Goal: Transaction & Acquisition: Obtain resource

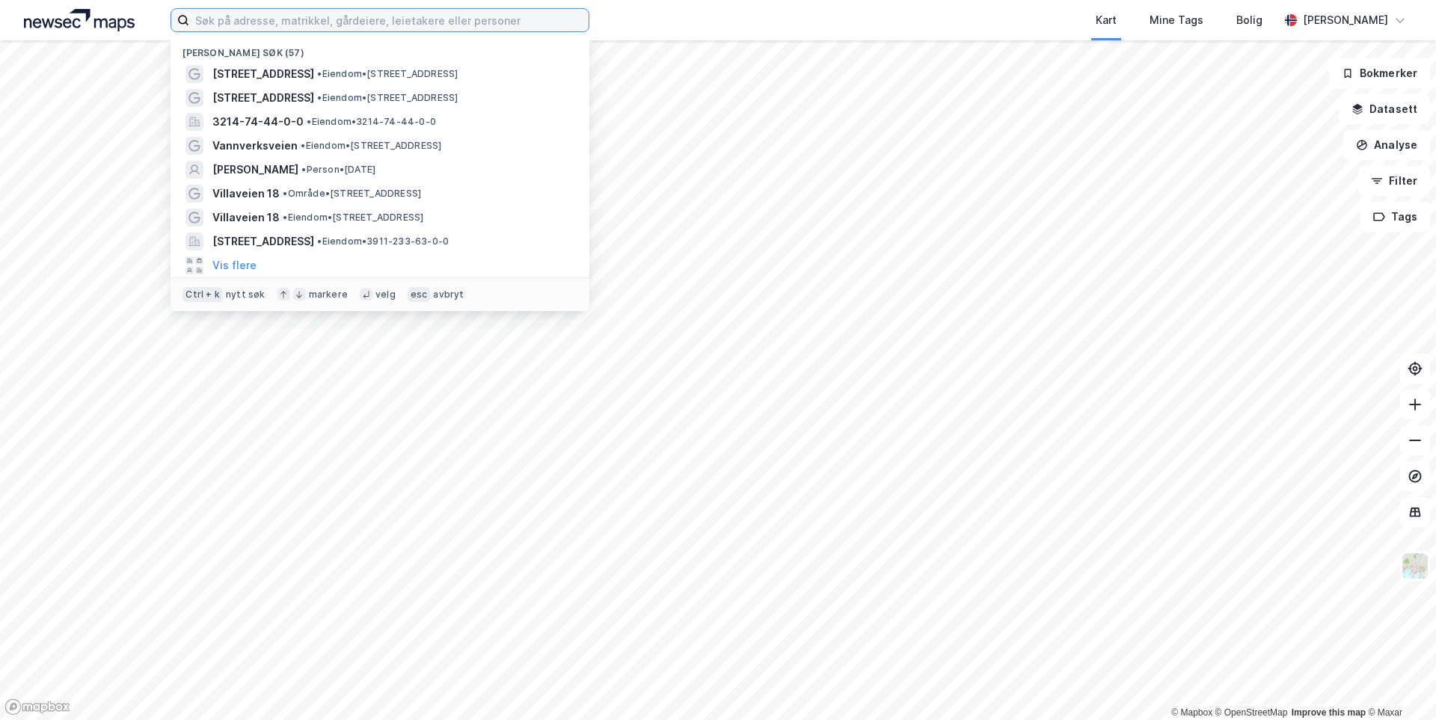
click at [271, 25] on input at bounding box center [388, 20] width 399 height 22
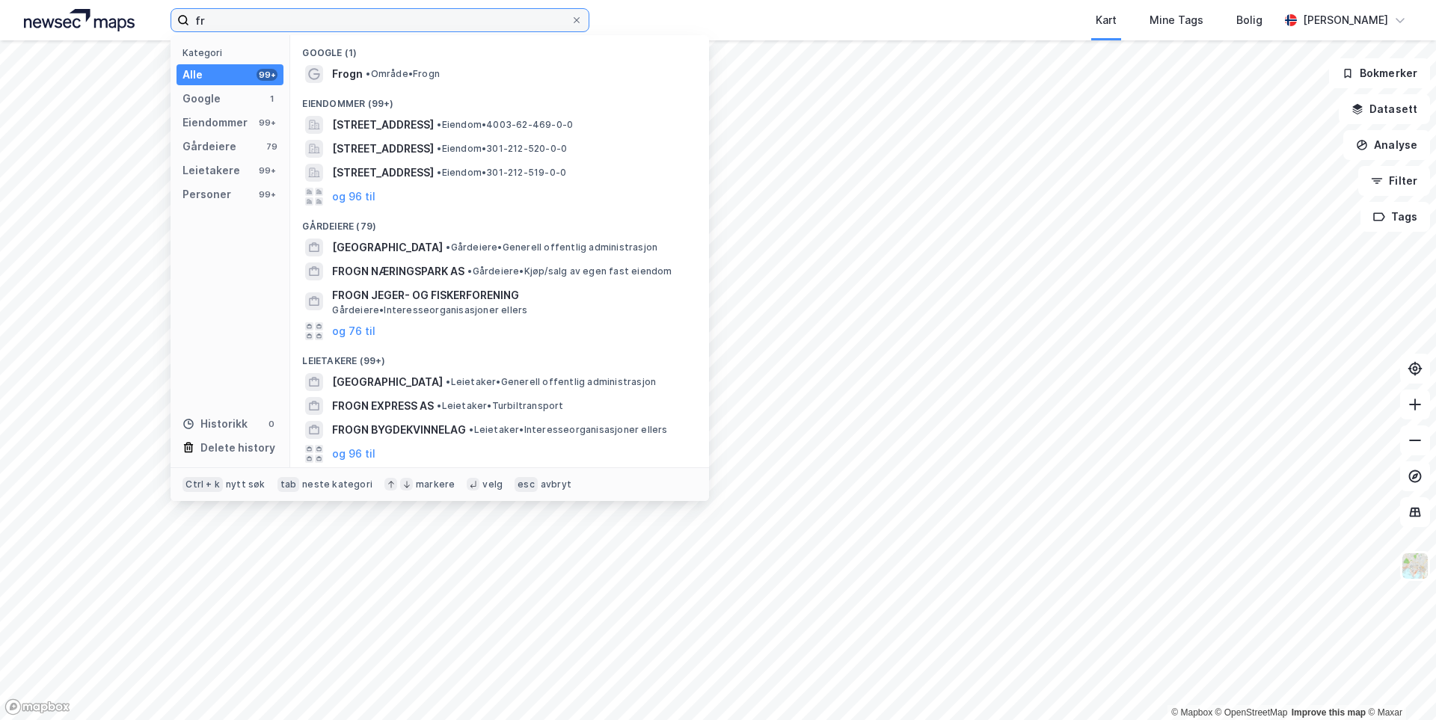
type input "f"
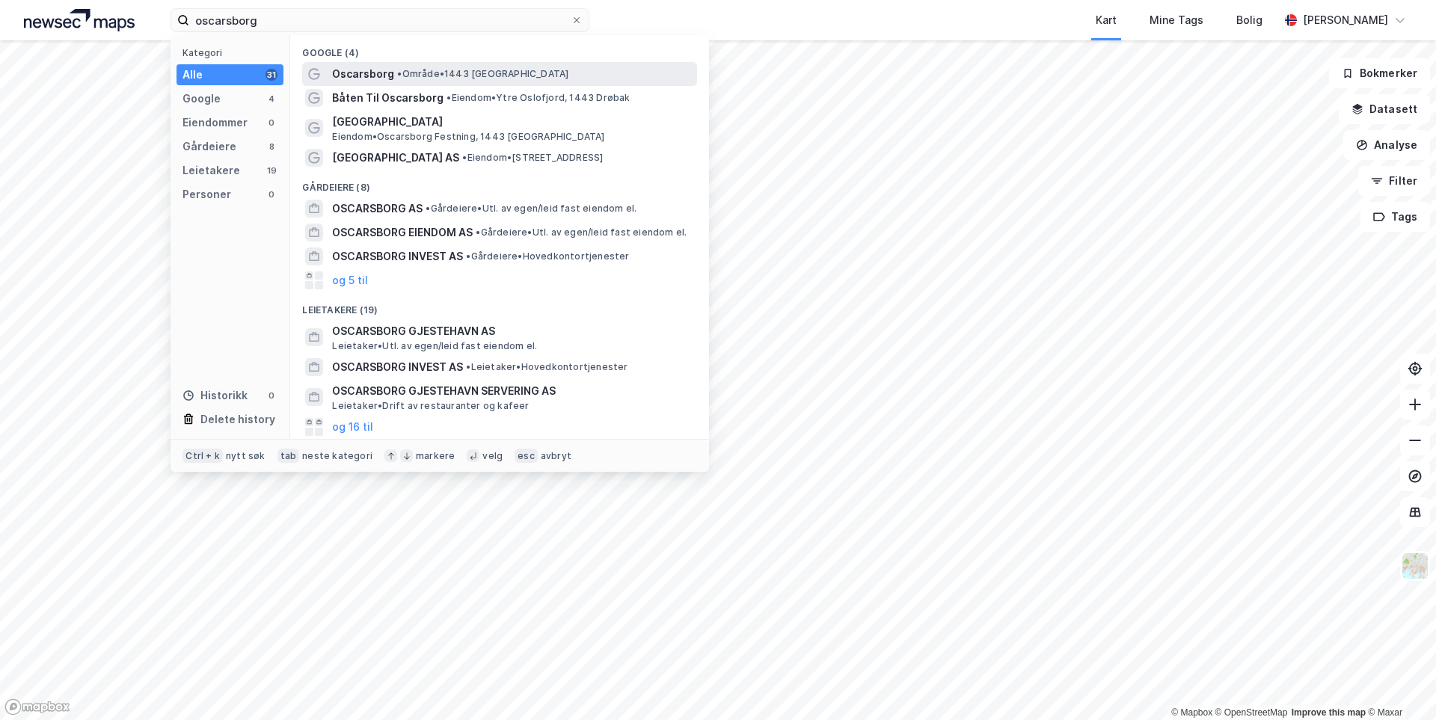
click at [380, 73] on span "Oscarsborg" at bounding box center [363, 74] width 62 height 18
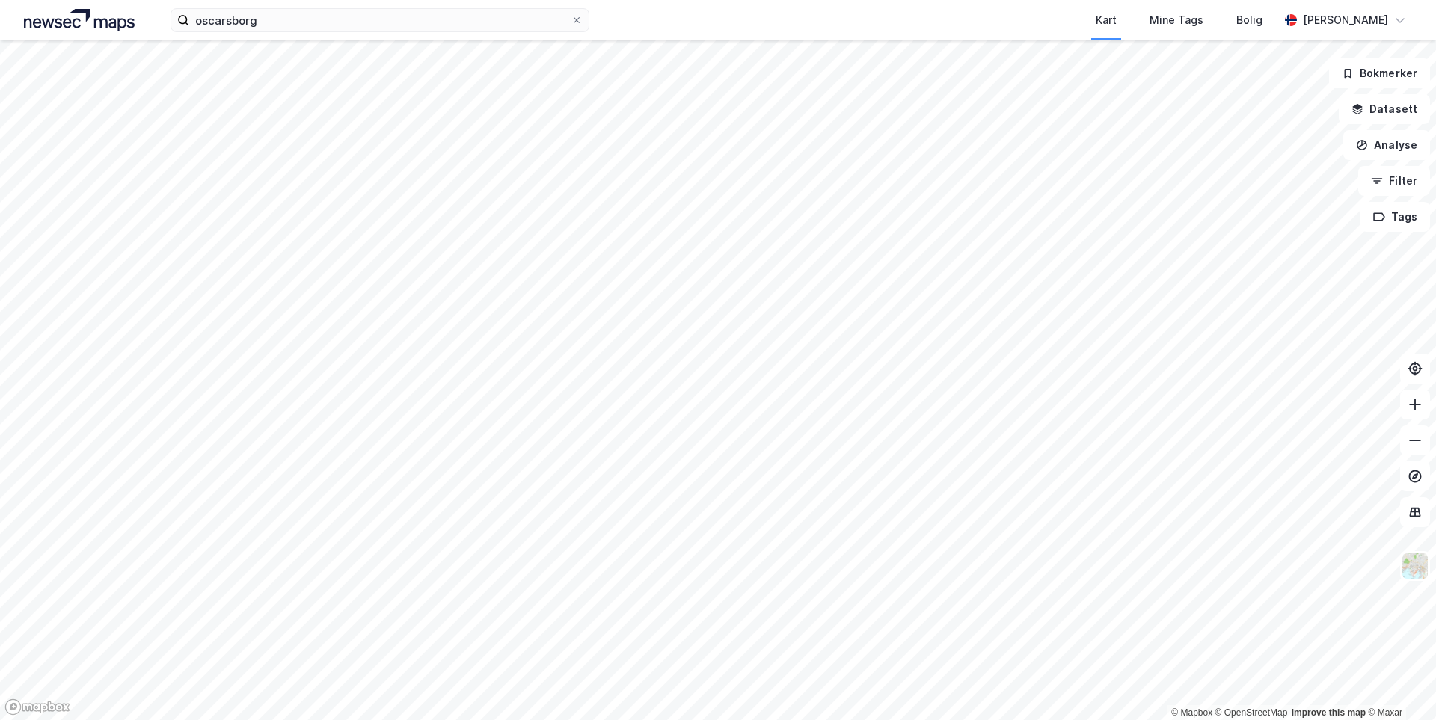
click at [839, 0] on html "oscarsborg Kart Mine Tags Bolig Kristian Ullern © Mapbox © OpenStreetMap Improv…" at bounding box center [718, 360] width 1436 height 720
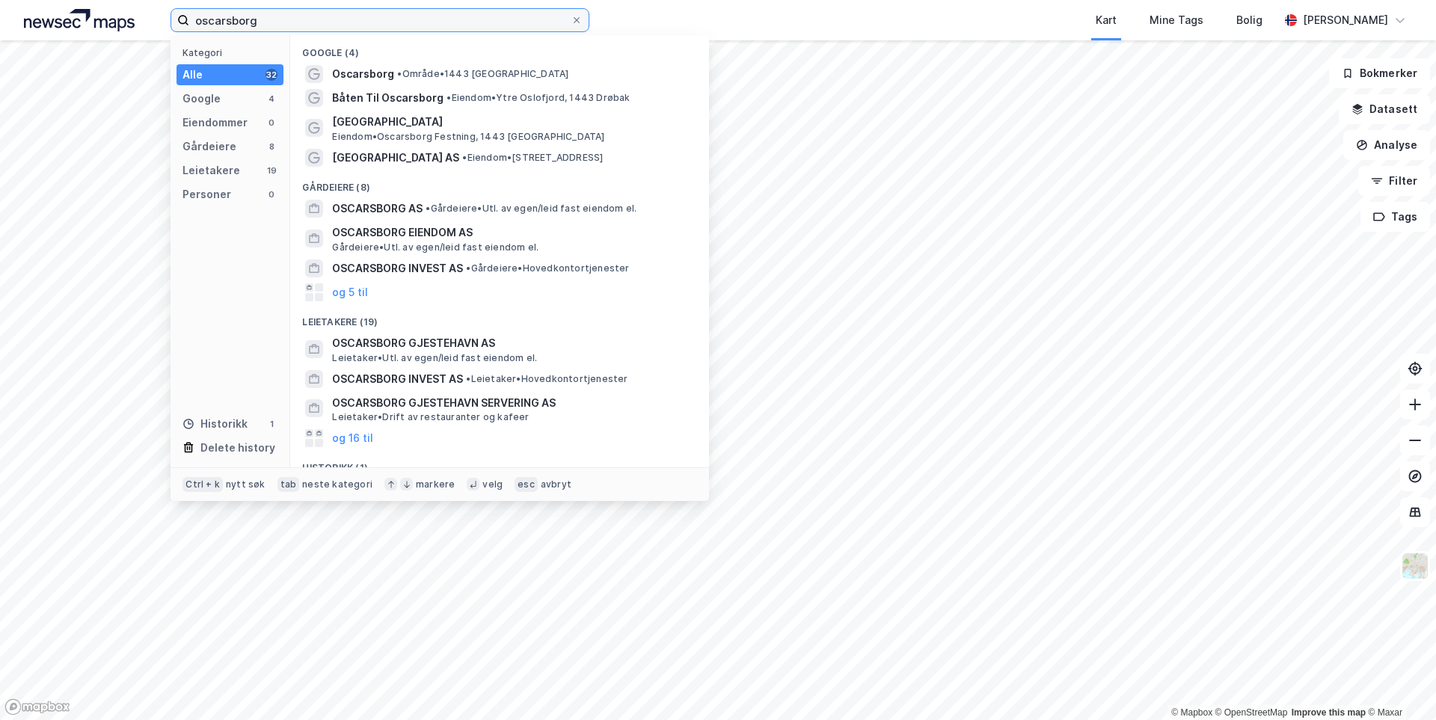
drag, startPoint x: 250, startPoint y: 27, endPoint x: 112, endPoint y: 33, distance: 137.7
click at [113, 33] on div "oscarsborg Kategori Alle 32 Google 4 Eiendommer 0 Gårdeiere 8 Leietakere 19 Per…" at bounding box center [718, 20] width 1436 height 40
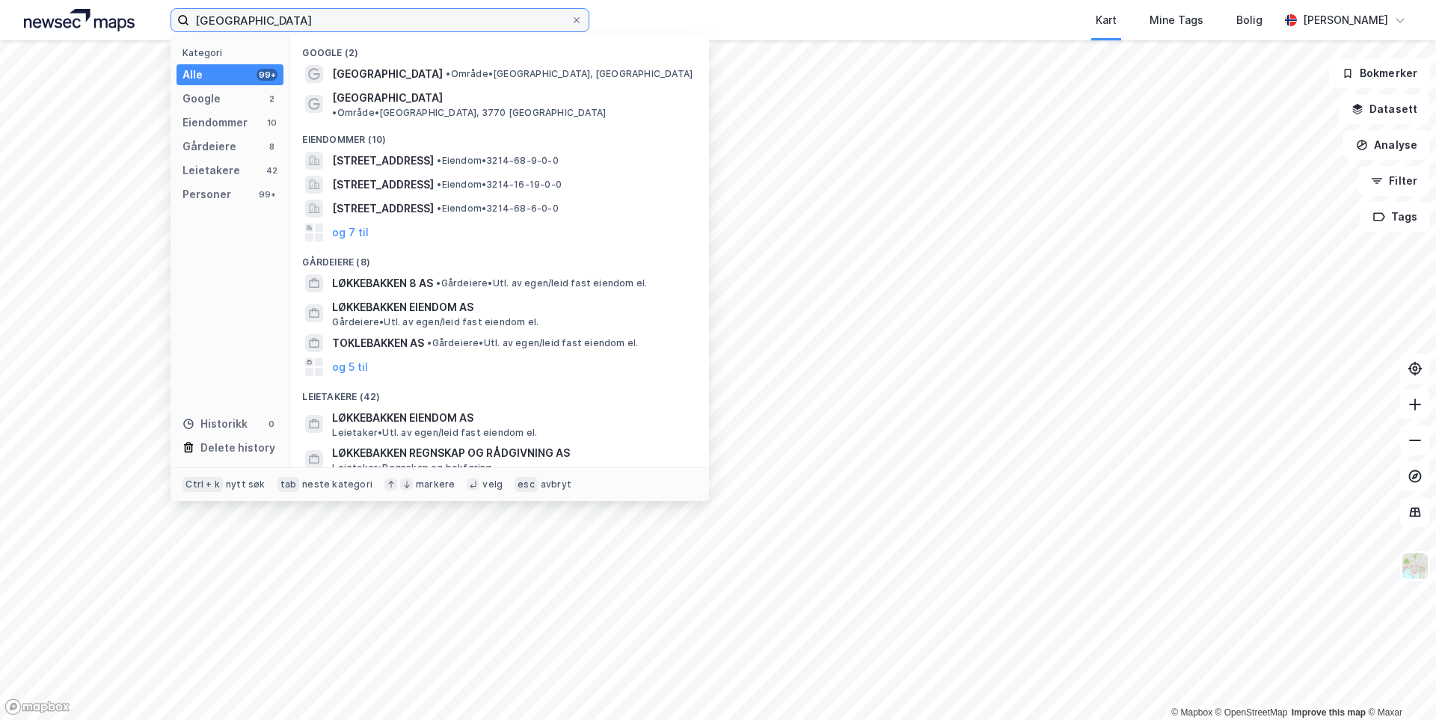
type input "Løkkebakken"
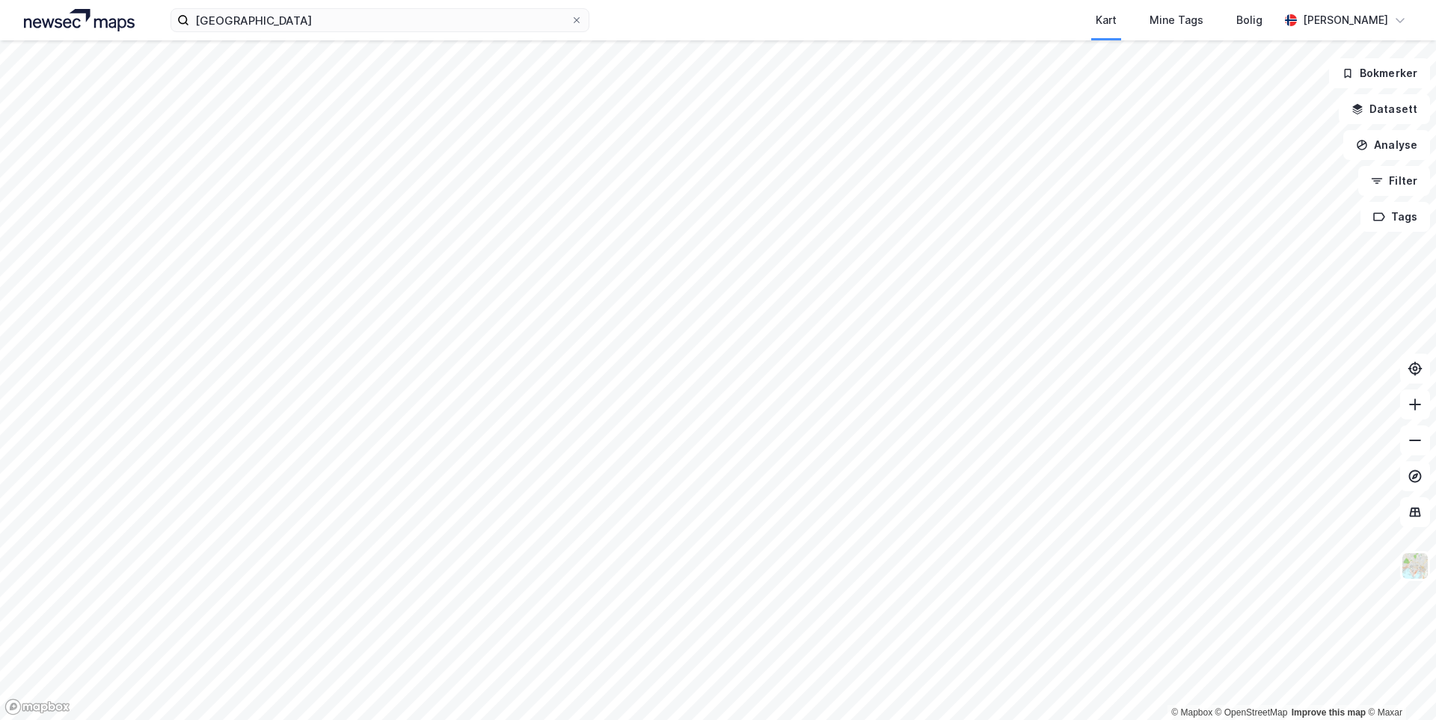
click at [348, 32] on div "Løkkebakken Kart Mine Tags Bolig Kristian Ullern" at bounding box center [718, 20] width 1436 height 40
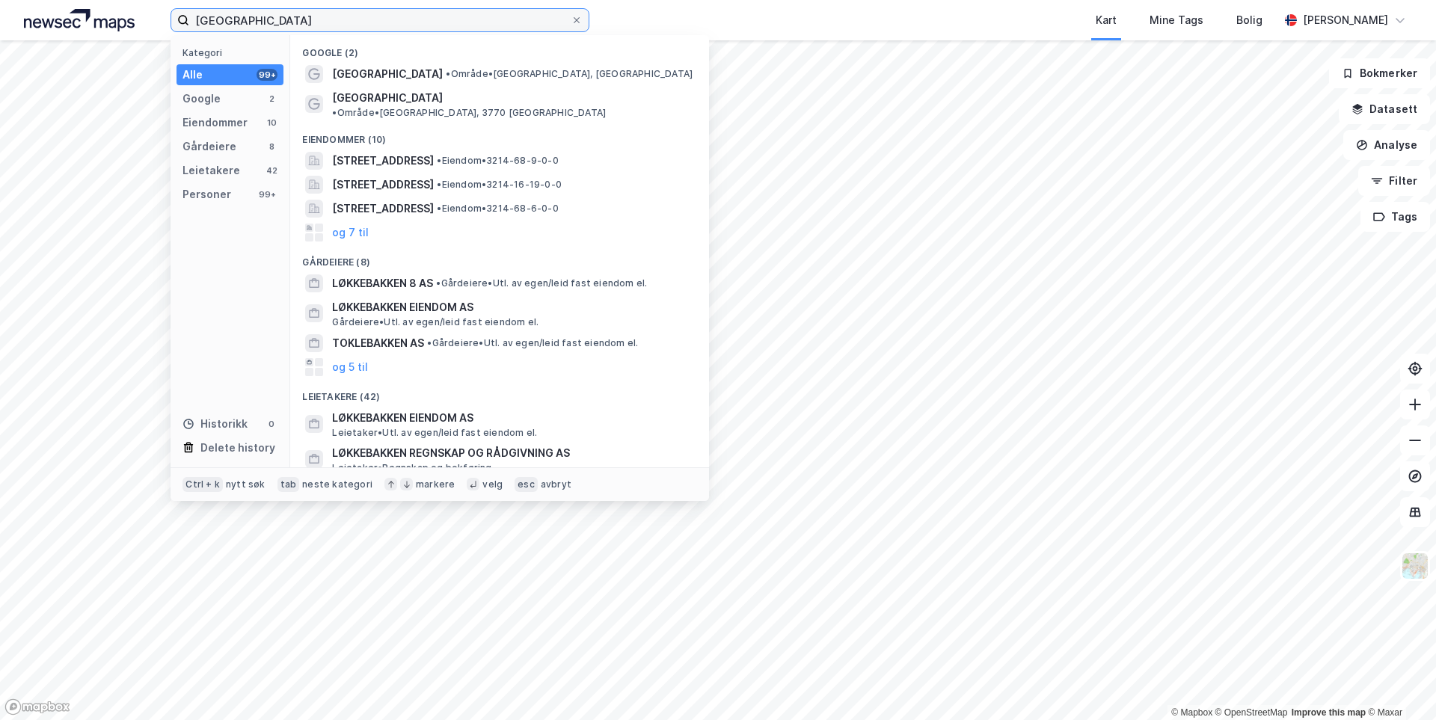
click at [339, 22] on input "Løkkebakken" at bounding box center [379, 20] width 381 height 22
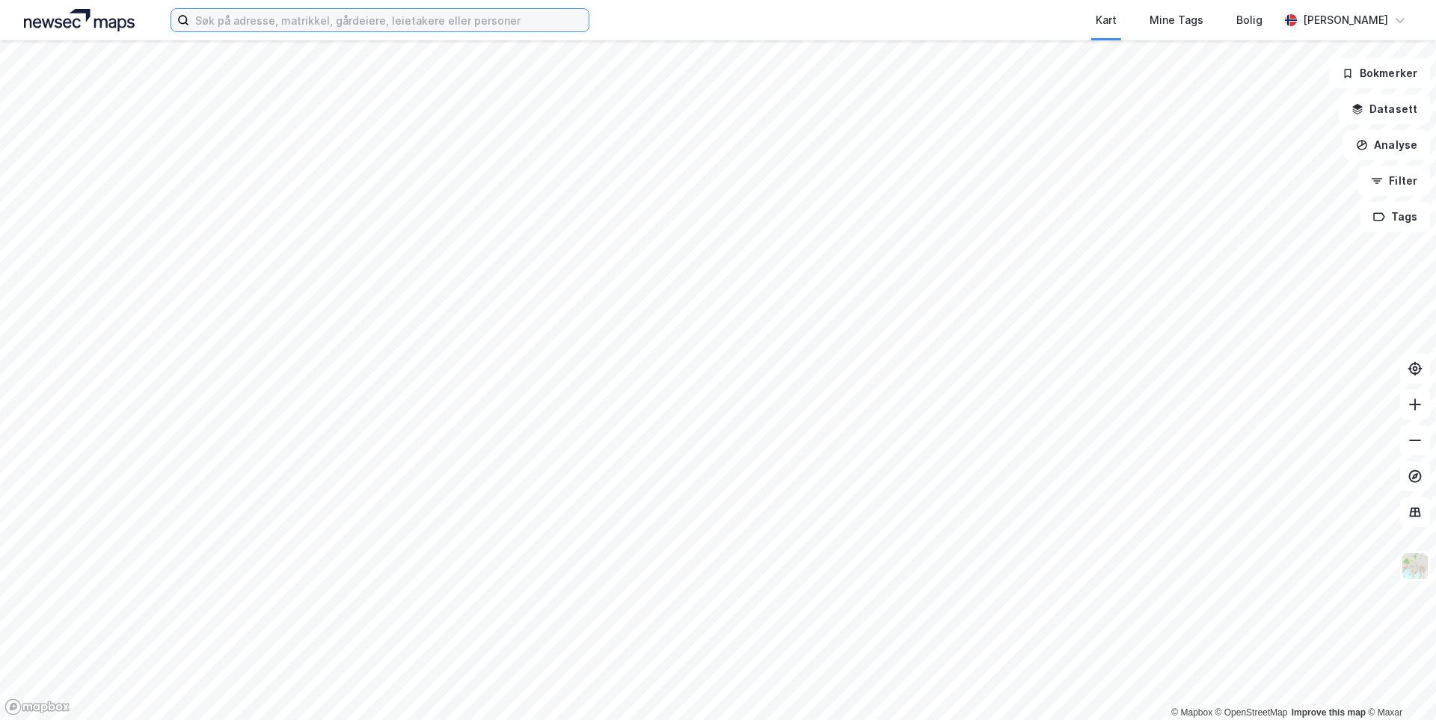
click at [254, 21] on input at bounding box center [388, 20] width 399 height 22
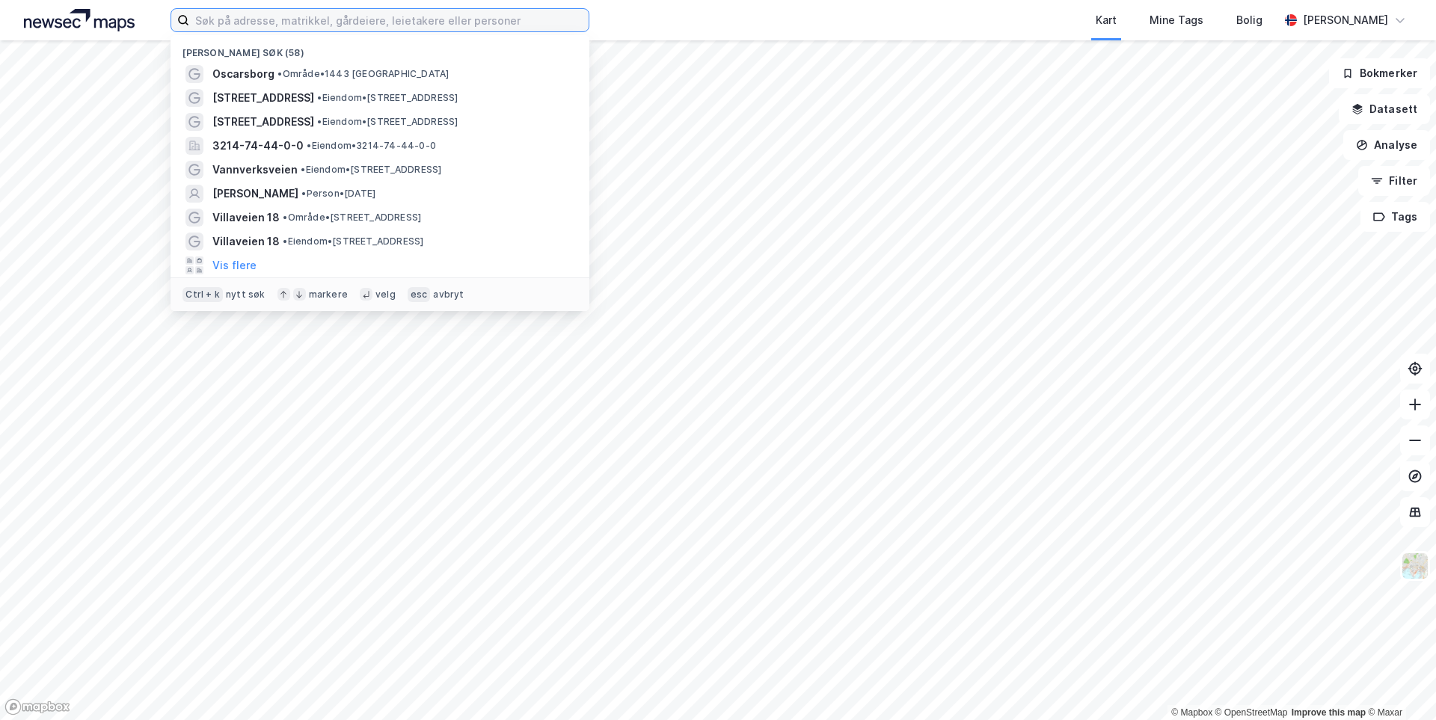
paste input "[STREET_ADDRESS]"
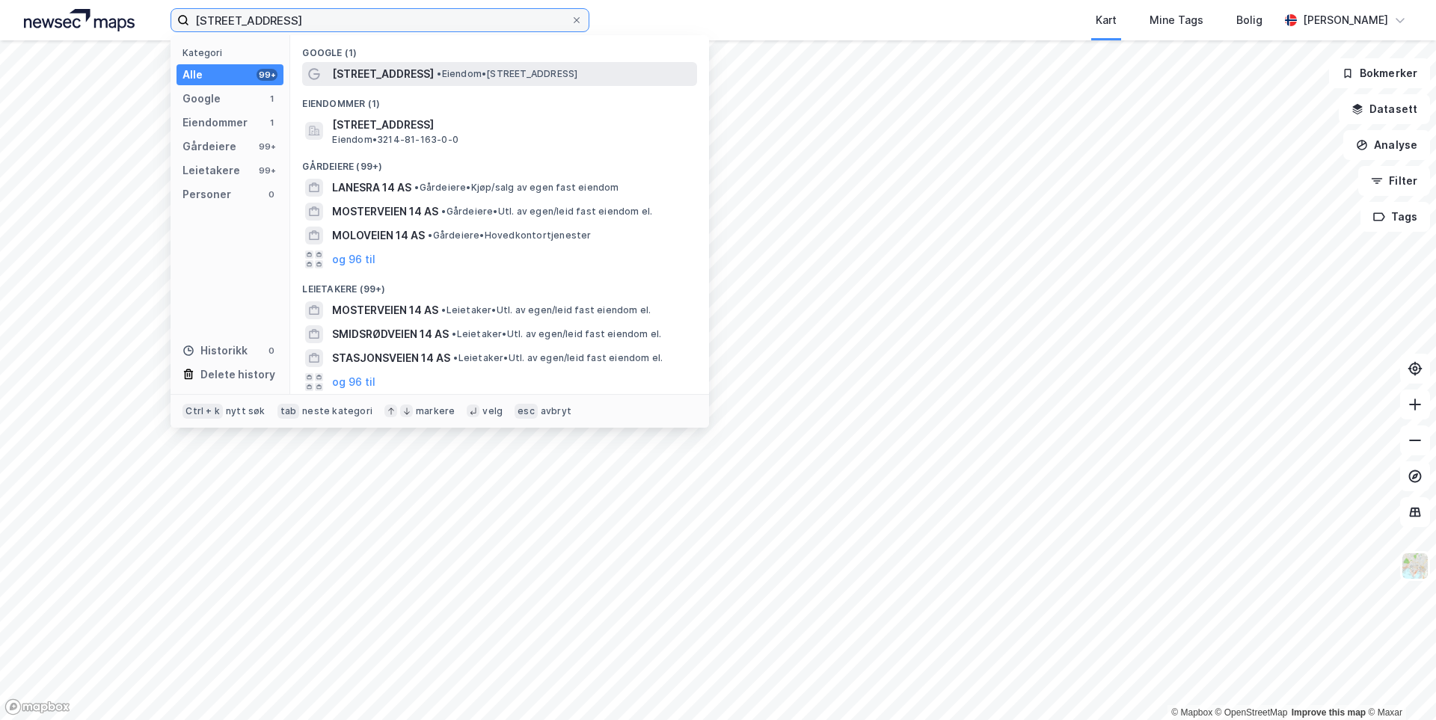
type input "[STREET_ADDRESS]"
click at [387, 68] on span "[STREET_ADDRESS]" at bounding box center [383, 74] width 102 height 18
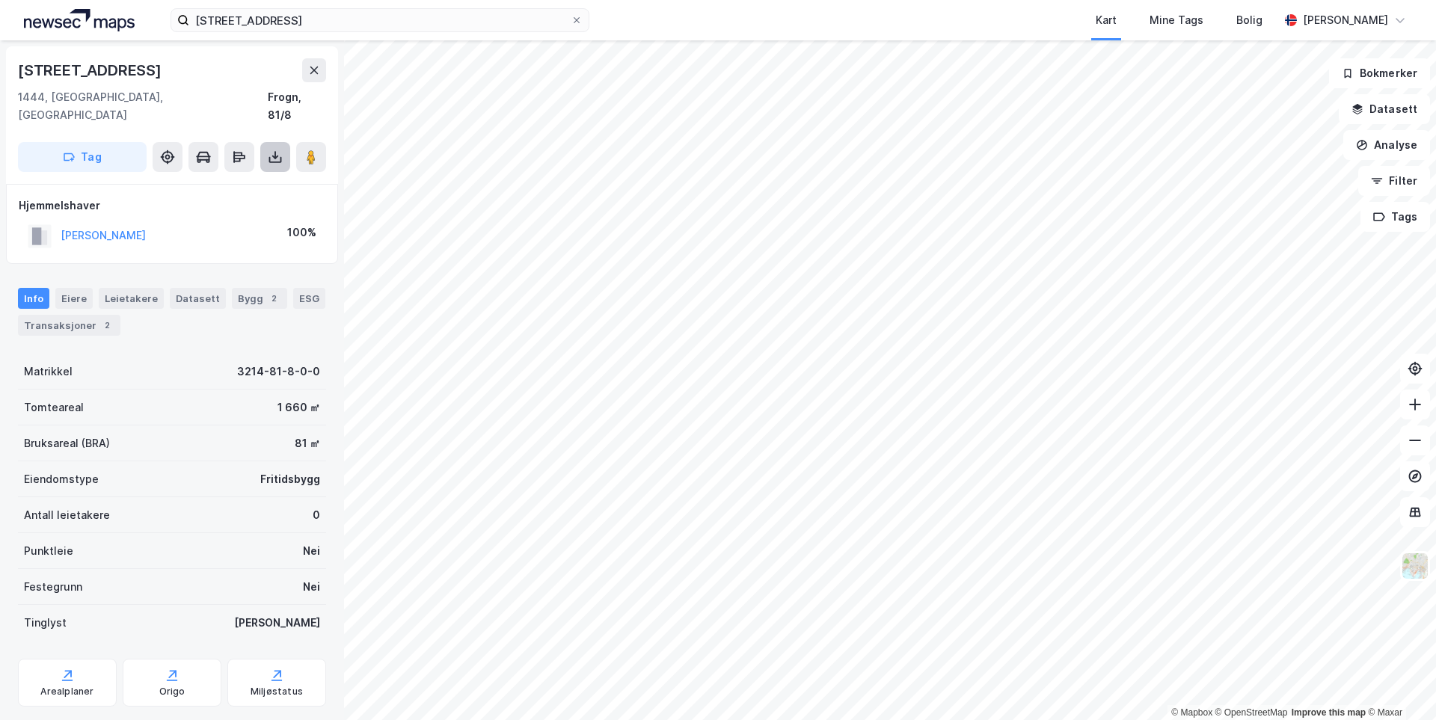
click at [275, 150] on icon at bounding box center [275, 157] width 15 height 15
click at [223, 181] on div "Last ned grunnbok" at bounding box center [201, 187] width 87 height 12
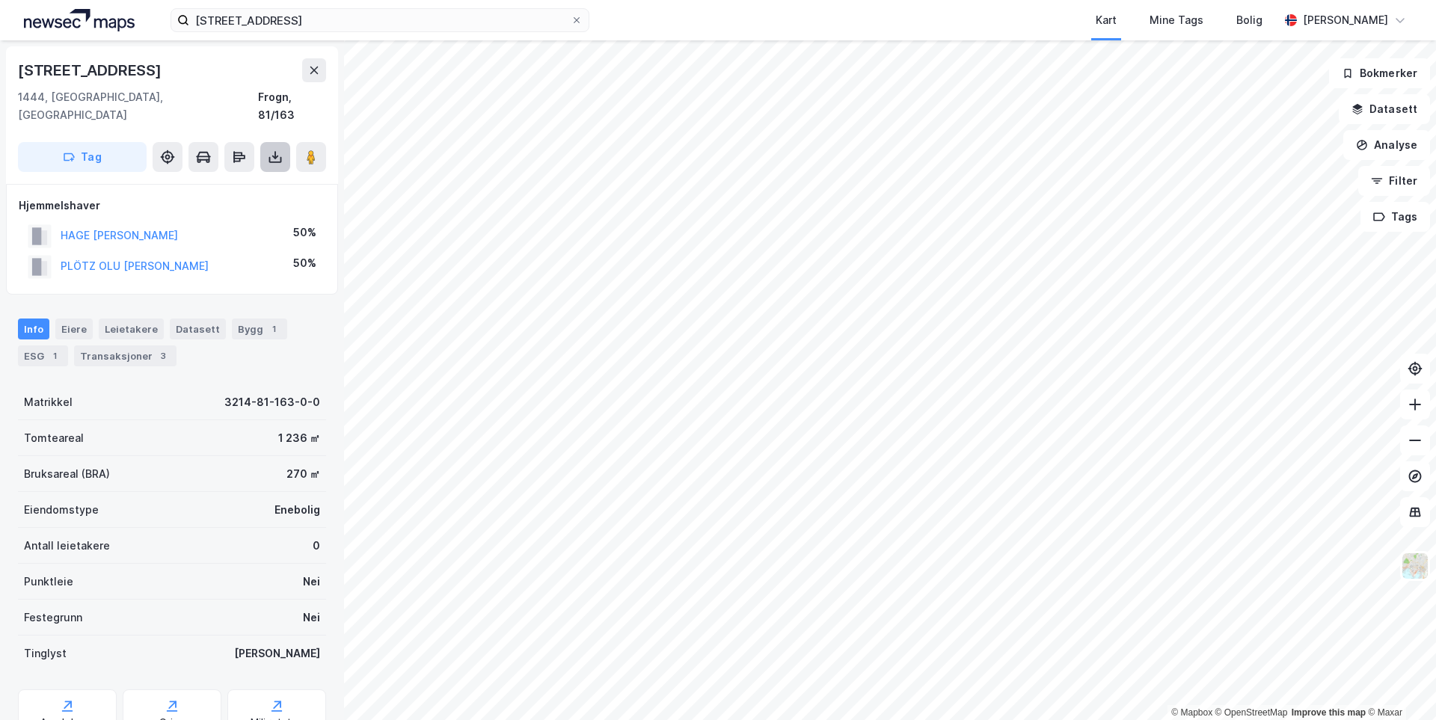
click at [276, 150] on icon at bounding box center [275, 157] width 15 height 15
click at [220, 181] on div "Last ned grunnbok" at bounding box center [201, 187] width 87 height 12
